Goal: Learn about a topic

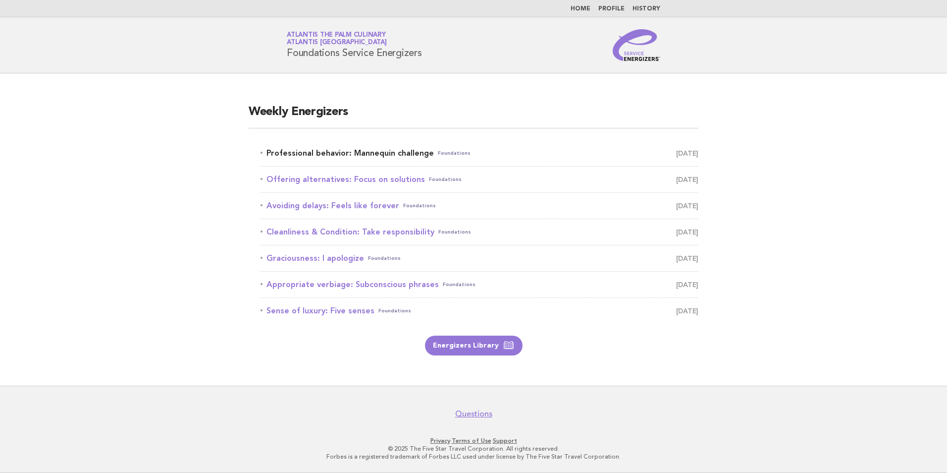
click at [676, 154] on span "[DATE]" at bounding box center [687, 153] width 22 height 14
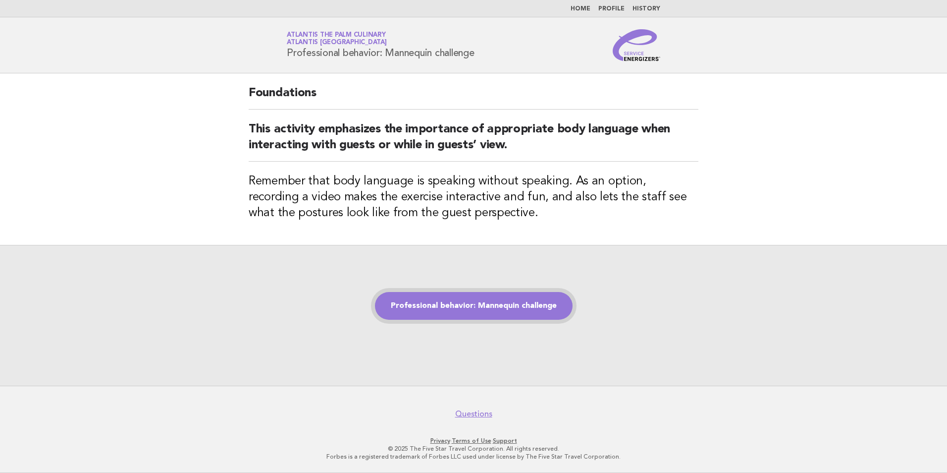
click at [496, 305] on link "Professional behavior: Mannequin challenge" at bounding box center [474, 306] width 198 height 28
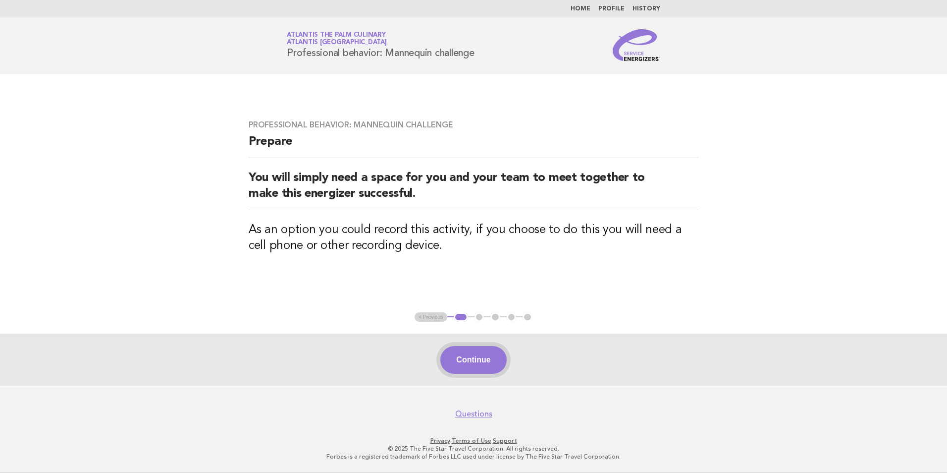
click at [472, 361] on button "Continue" at bounding box center [473, 360] width 66 height 28
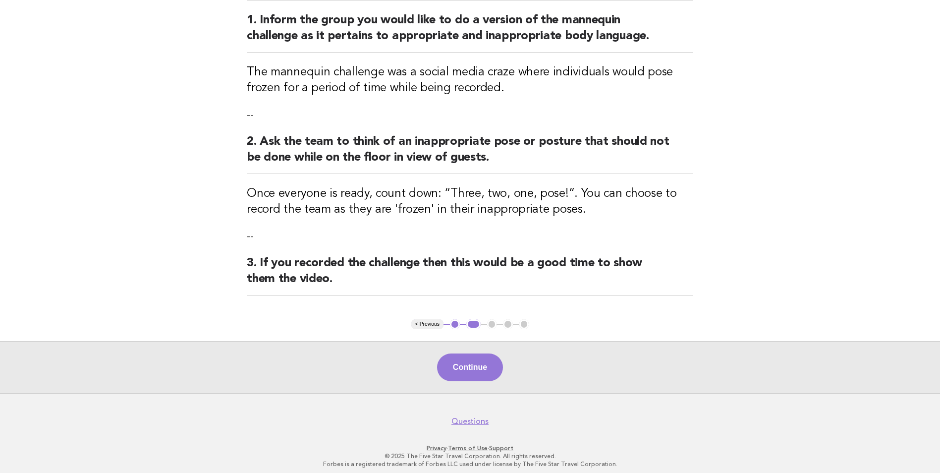
scroll to position [130, 0]
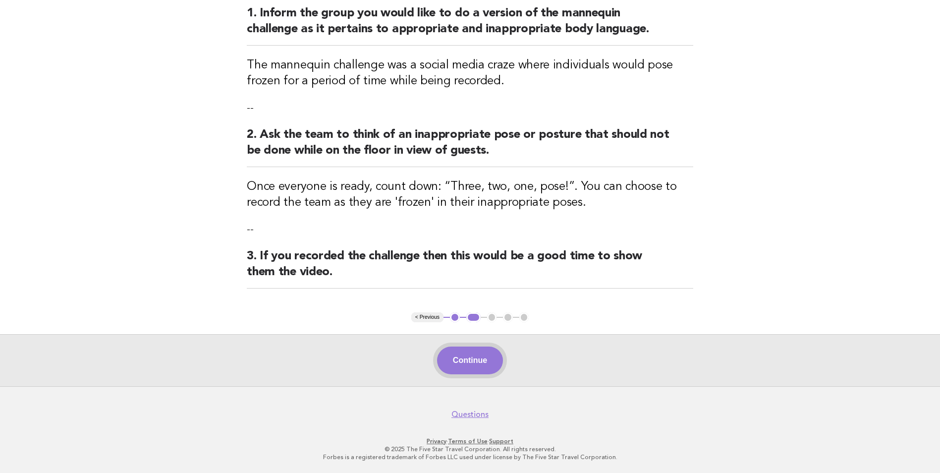
click at [490, 359] on button "Continue" at bounding box center [470, 360] width 66 height 28
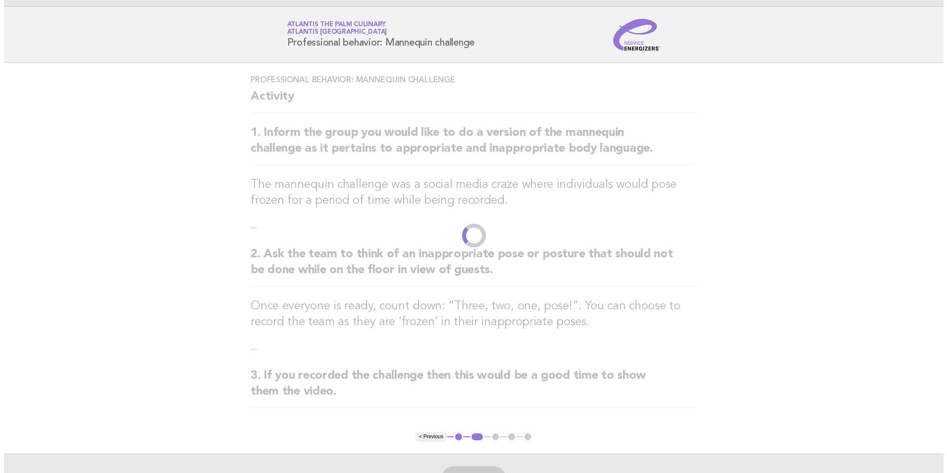
scroll to position [0, 0]
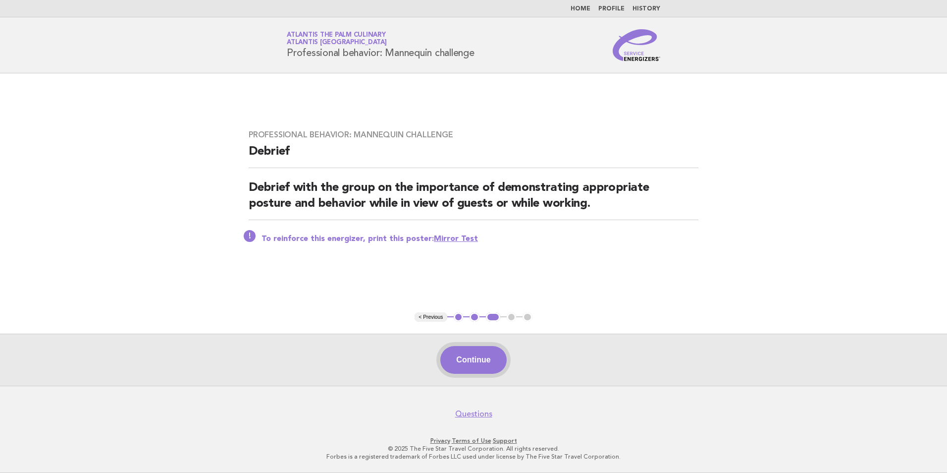
click at [472, 366] on button "Continue" at bounding box center [473, 360] width 66 height 28
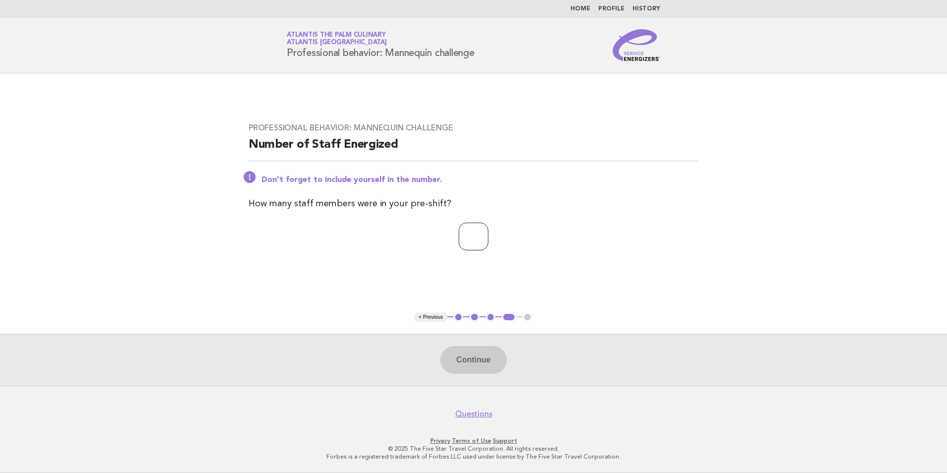
click at [483, 243] on input "number" at bounding box center [474, 236] width 30 height 28
type input "**"
click at [479, 368] on button "Continue" at bounding box center [473, 360] width 66 height 28
